Goal: Task Accomplishment & Management: Manage account settings

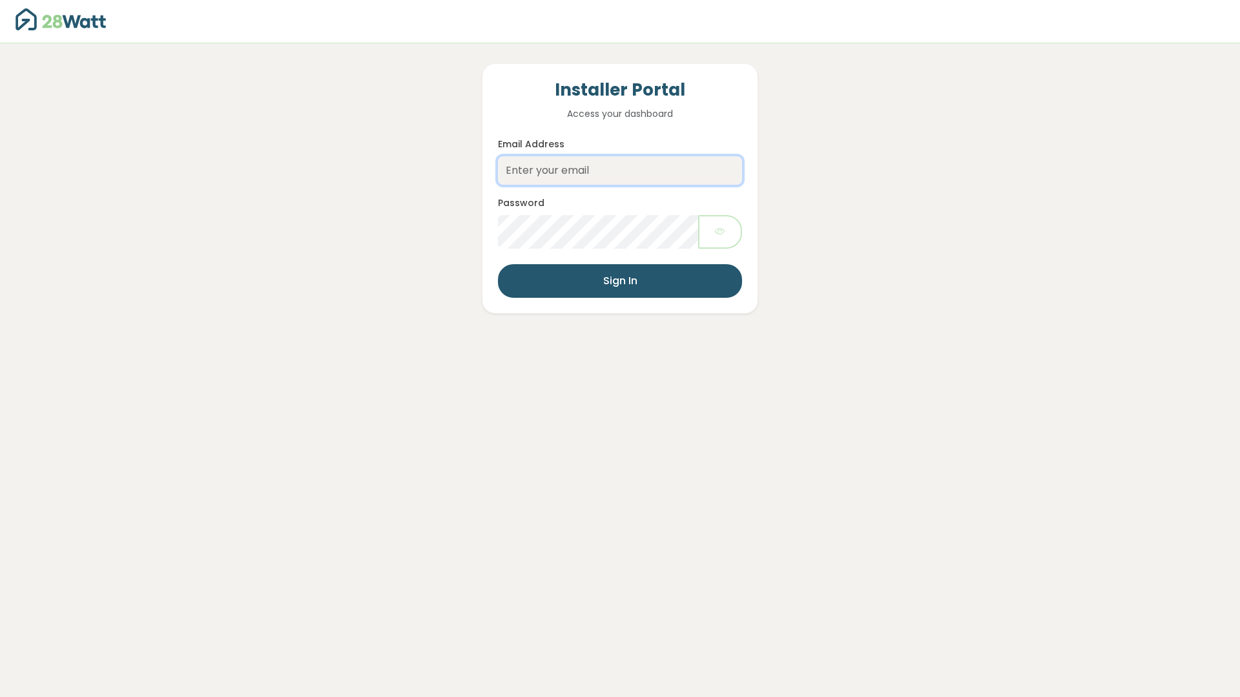
click at [643, 171] on input "Email Address" at bounding box center [620, 170] width 244 height 28
click at [602, 168] on input "Email Address" at bounding box center [620, 170] width 244 height 28
click at [527, 169] on input "Email Address" at bounding box center [620, 170] width 244 height 28
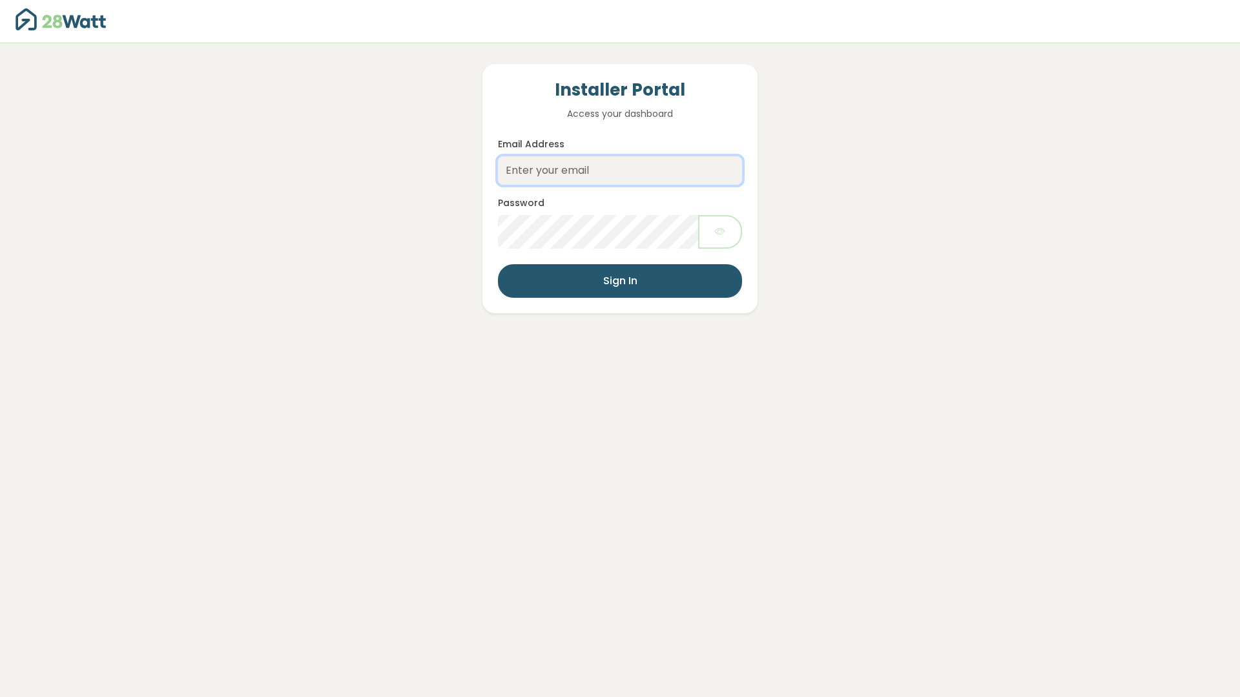
click at [526, 169] on input "Email Address" at bounding box center [620, 170] width 244 height 28
type input "[EMAIL_ADDRESS][DOMAIN_NAME]"
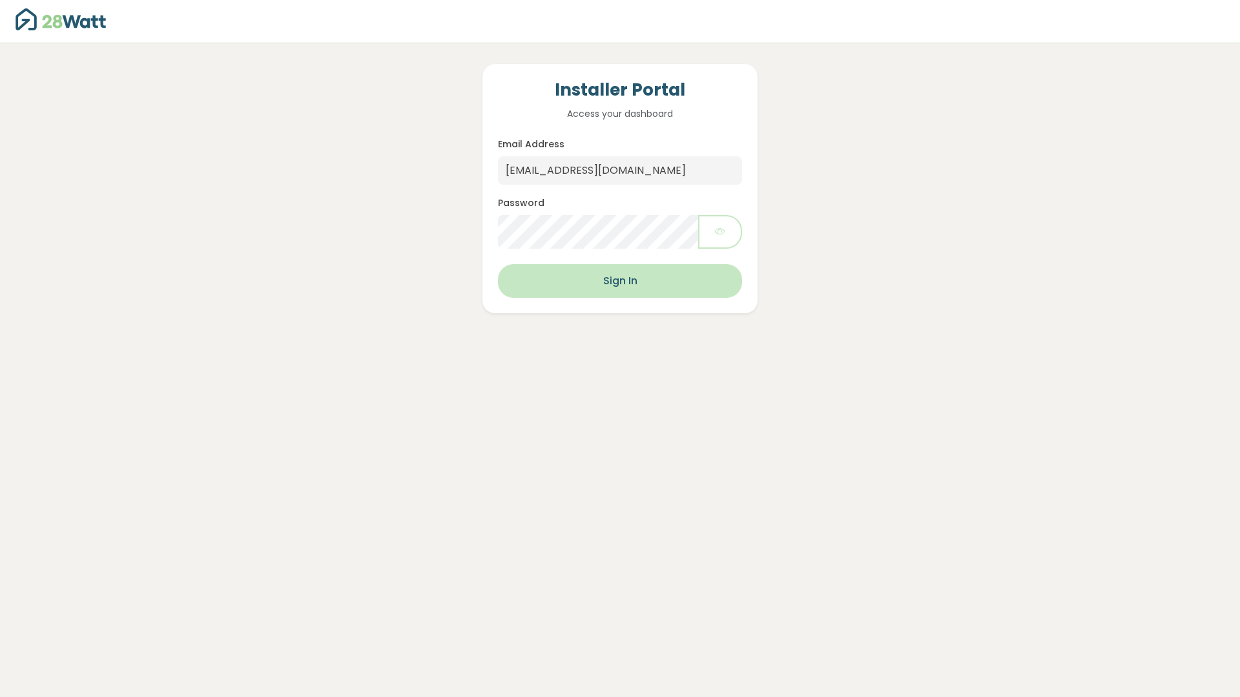
click at [655, 291] on button "Sign In" at bounding box center [620, 281] width 244 height 34
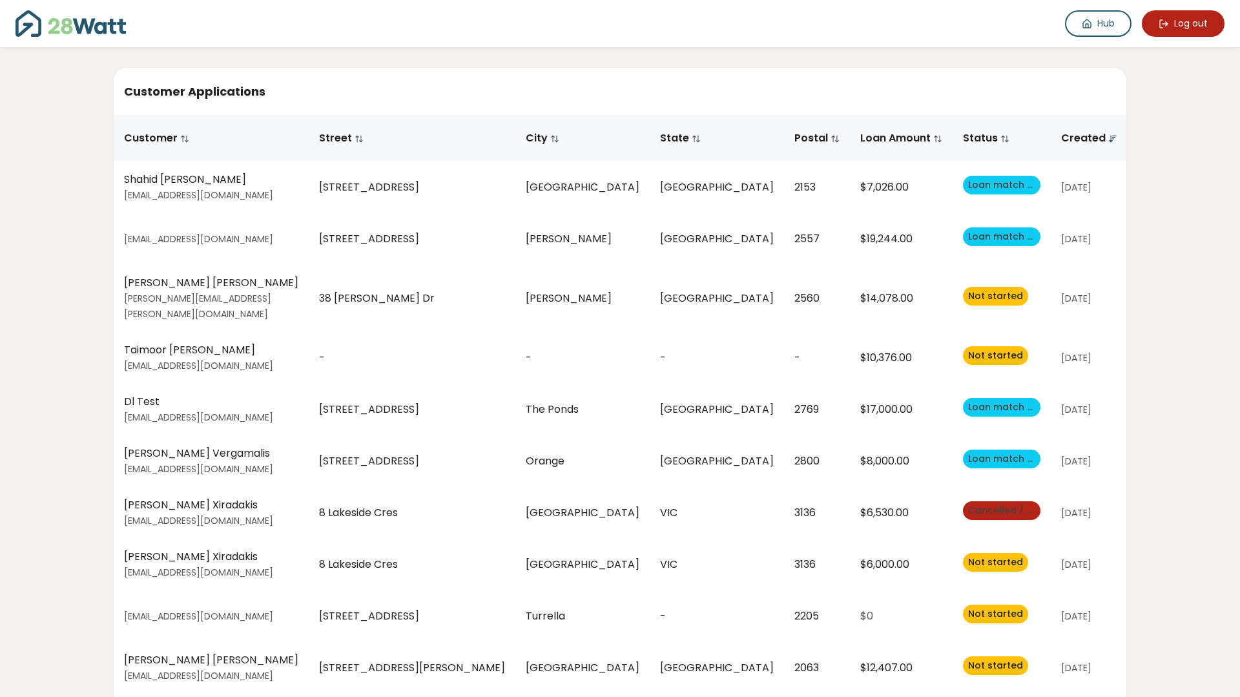
click at [1203, 21] on button "Log out" at bounding box center [1182, 23] width 83 height 26
